Goal: Information Seeking & Learning: Learn about a topic

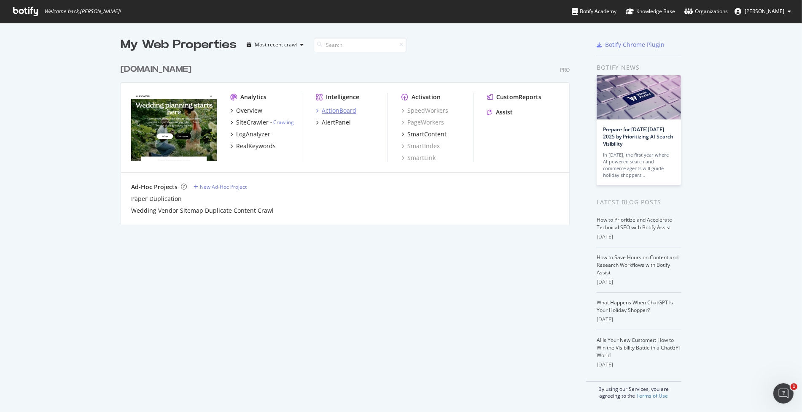
click at [328, 108] on div "ActionBoard" at bounding box center [339, 110] width 35 height 8
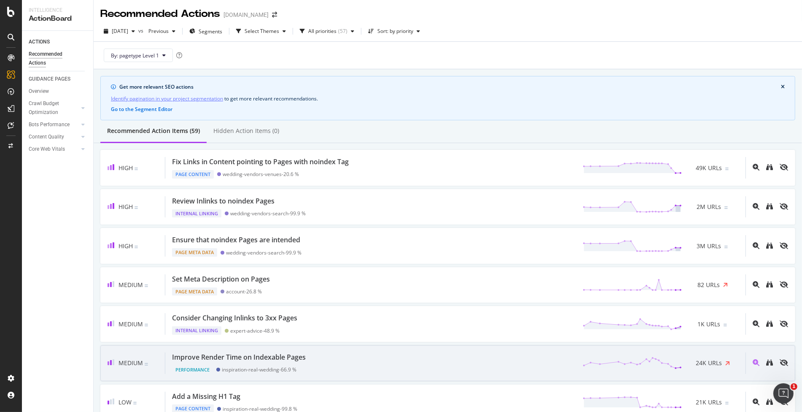
click at [261, 355] on div "Improve Render Time on Indexable Pages" at bounding box center [239, 357] width 134 height 10
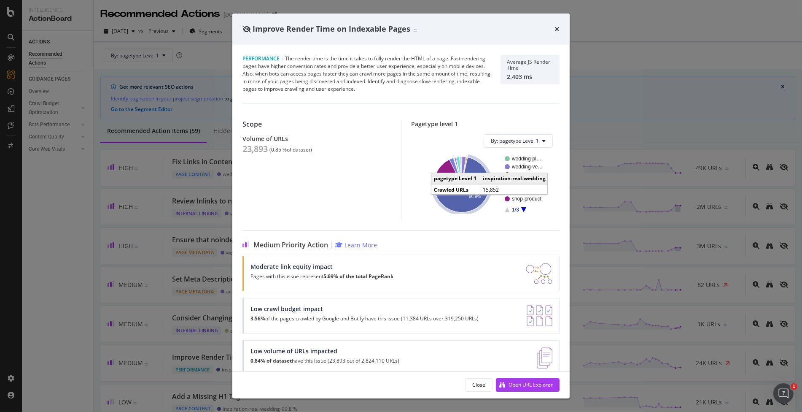
scroll to position [5, 0]
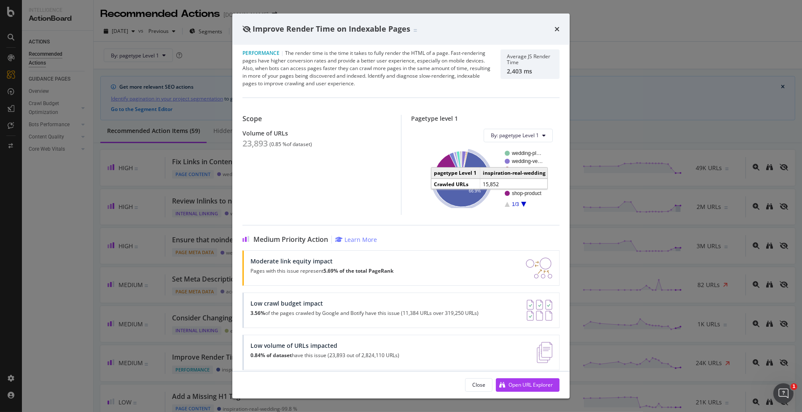
click at [452, 199] on icon "A chart." at bounding box center [462, 178] width 54 height 55
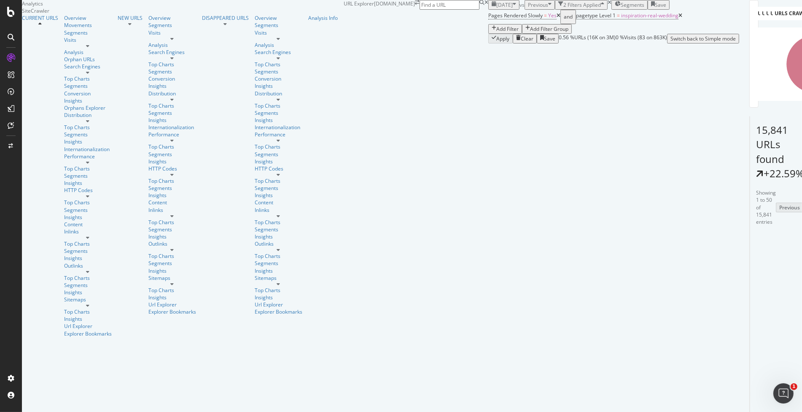
scroll to position [1420, 0]
